Goal: Navigation & Orientation: Understand site structure

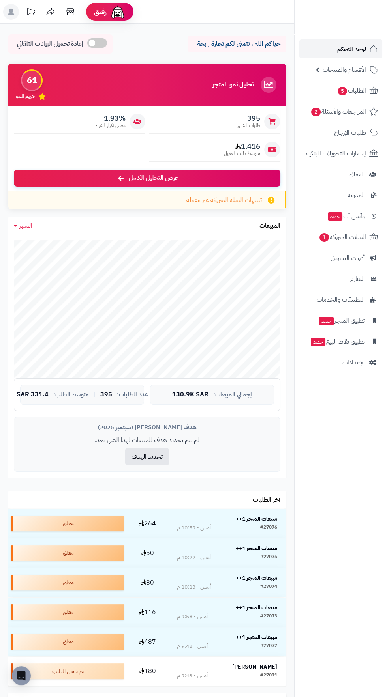
click at [346, 46] on span "لوحة التحكم" at bounding box center [351, 48] width 29 height 11
